Goal: Check status: Check status

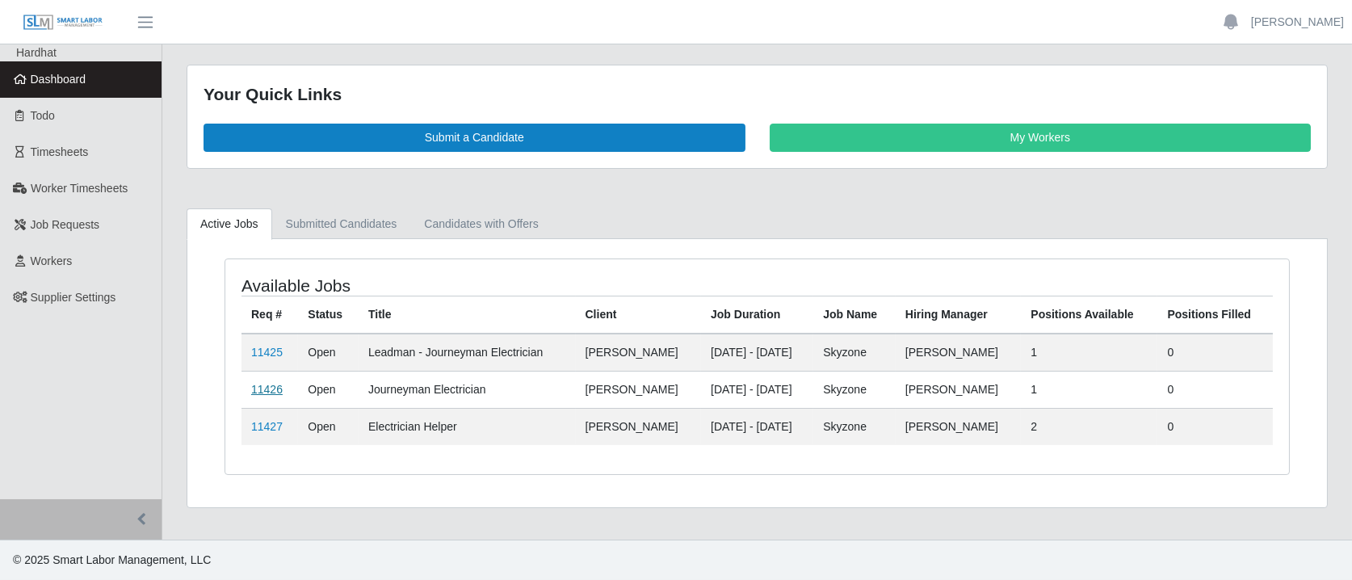
click at [263, 383] on link "11426" at bounding box center [267, 389] width 32 height 13
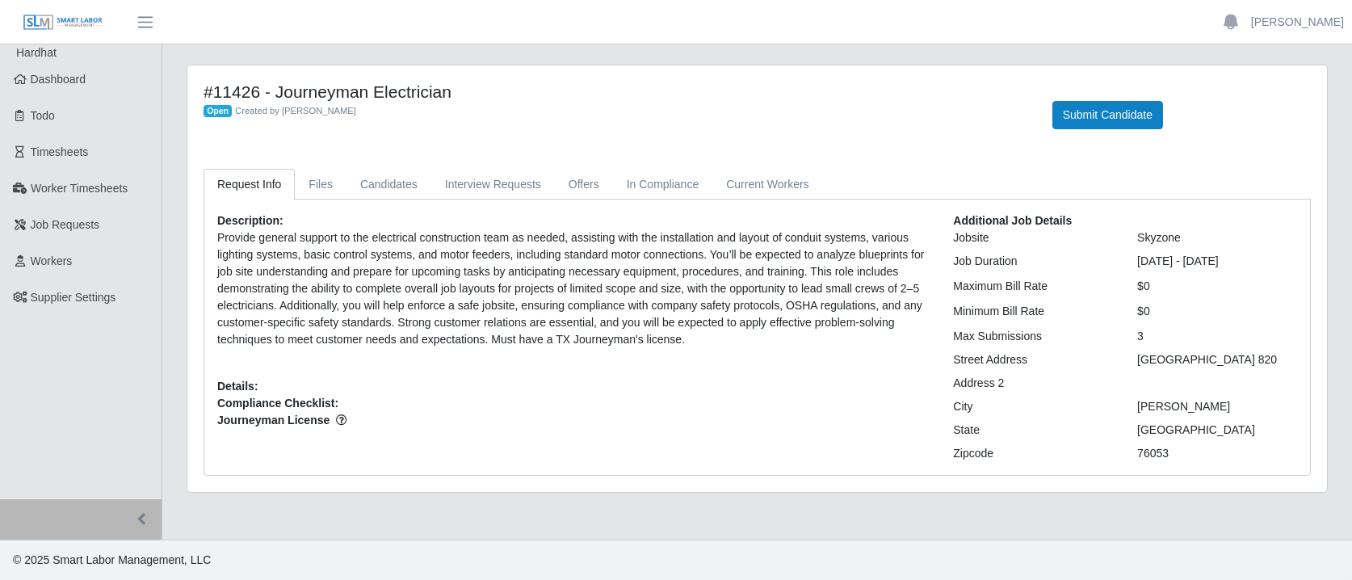
click at [604, 395] on div "Description: Provide general support to the electrical construction team as nee…" at bounding box center [573, 337] width 736 height 250
click at [99, 86] on link "Dashboard" at bounding box center [81, 79] width 162 height 36
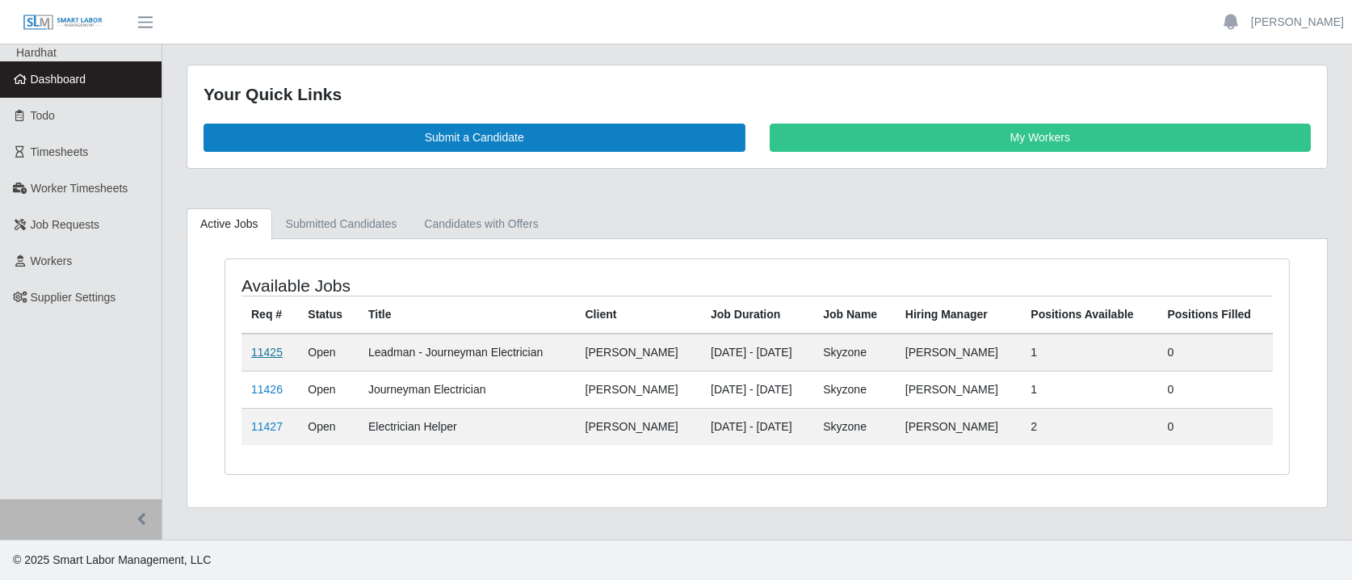
click at [267, 350] on link "11425" at bounding box center [267, 352] width 32 height 13
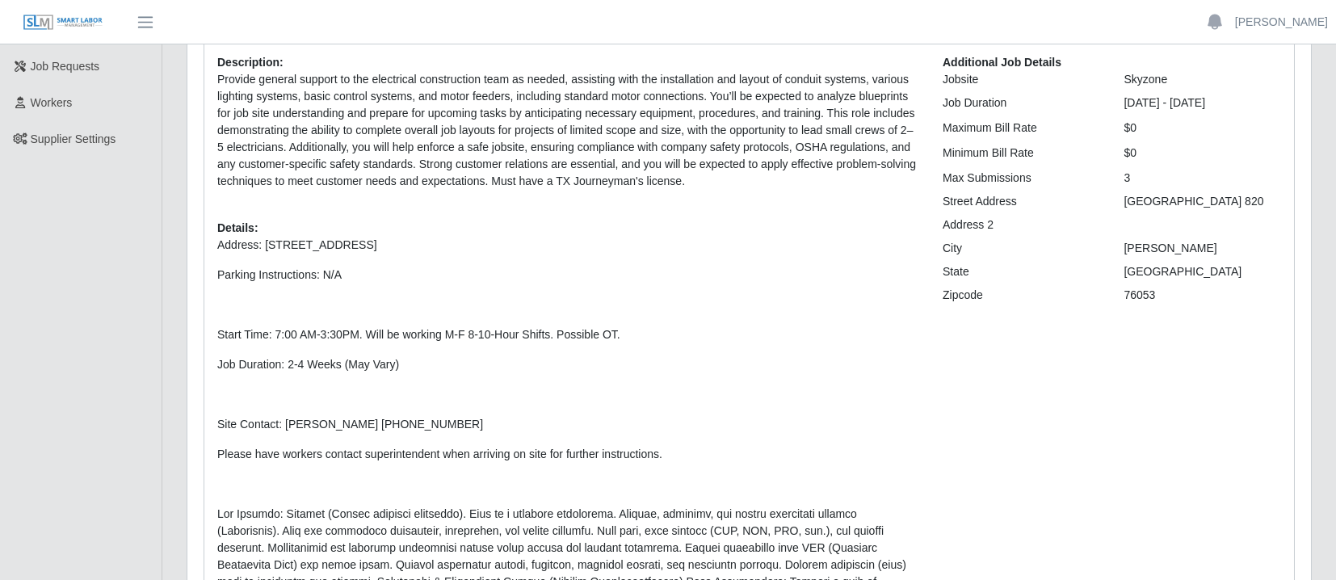
scroll to position [107, 0]
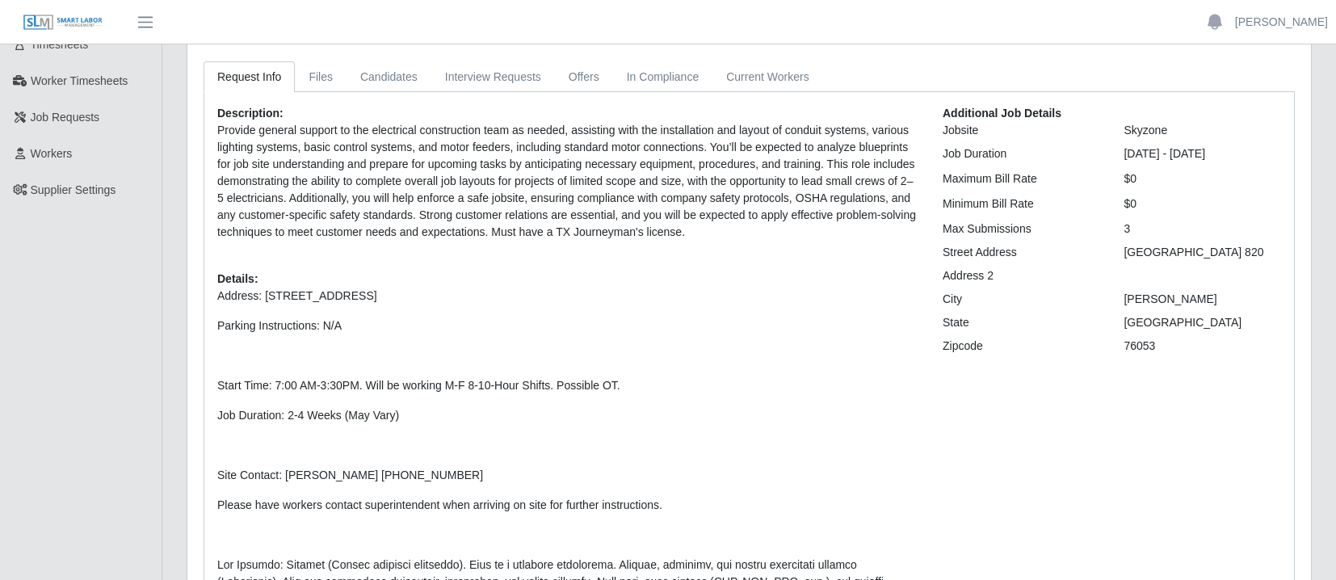
click at [1008, 421] on div "Additional Job Details Jobsite Skyzone Job Duration 10/07/2025 - 11/01/2025 Max…" at bounding box center [1112, 499] width 363 height 788
